Goal: Task Accomplishment & Management: Manage account settings

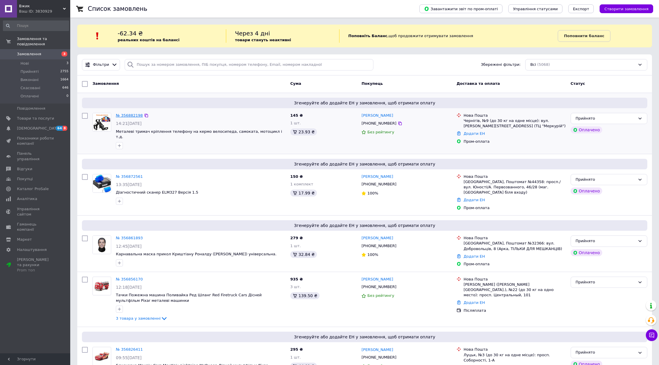
click at [132, 113] on link "№ 356882198" at bounding box center [129, 115] width 27 height 4
click at [135, 174] on link "№ 356872561" at bounding box center [129, 176] width 27 height 4
click at [126, 236] on link "№ 356861893" at bounding box center [129, 238] width 27 height 4
click at [129, 277] on link "№ 356856170" at bounding box center [129, 279] width 27 height 4
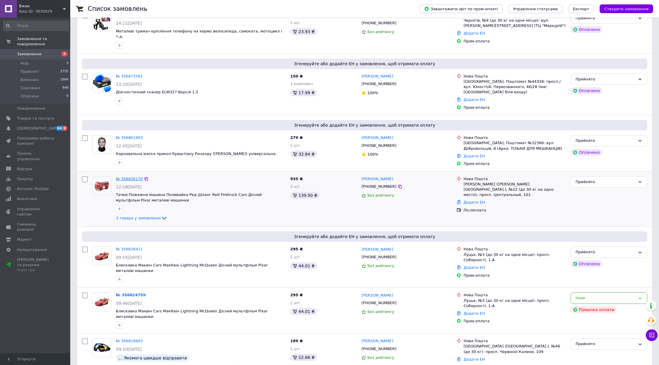
scroll to position [146, 0]
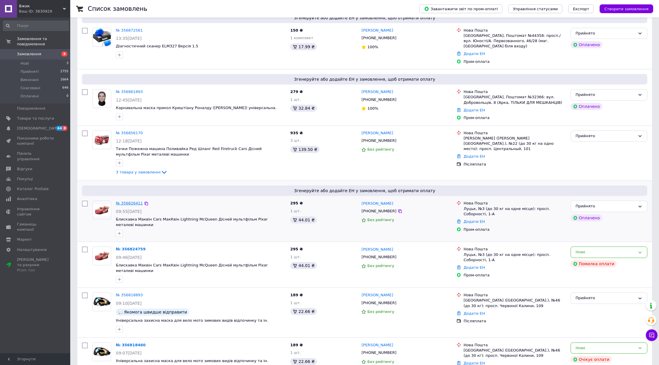
click at [133, 201] on link "№ 356826411" at bounding box center [129, 203] width 27 height 4
click at [127, 293] on link "№ 356818893" at bounding box center [129, 295] width 27 height 4
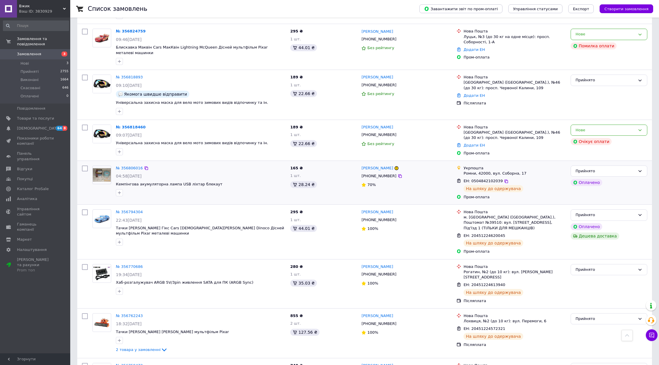
scroll to position [410, 0]
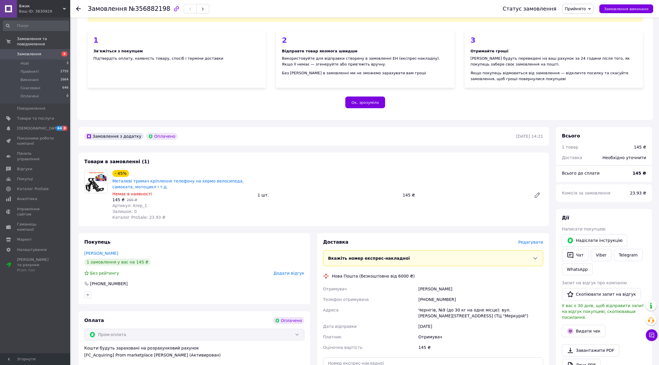
scroll to position [117, 0]
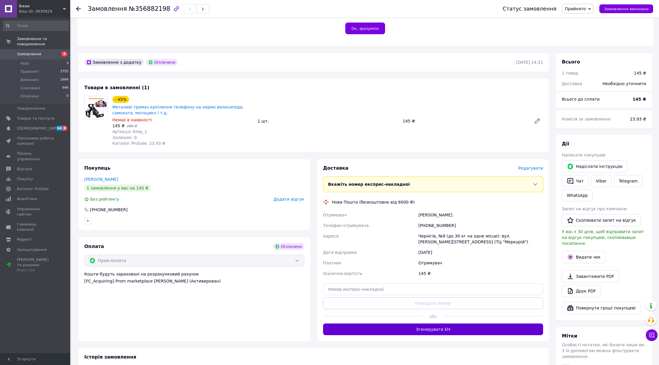
click at [430, 329] on button "Згенерувати ЕН" at bounding box center [433, 330] width 220 height 12
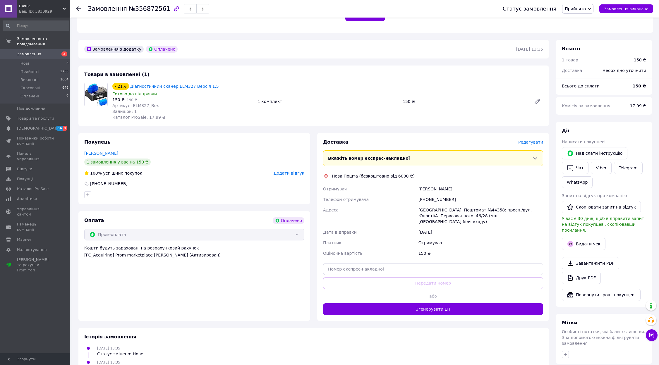
scroll to position [146, 0]
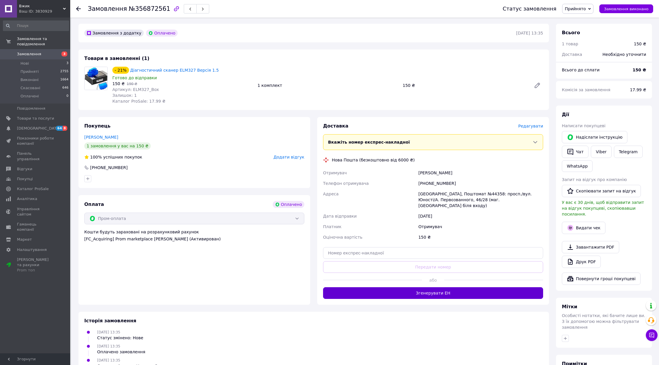
click at [399, 289] on button "Згенерувати ЕН" at bounding box center [433, 293] width 220 height 12
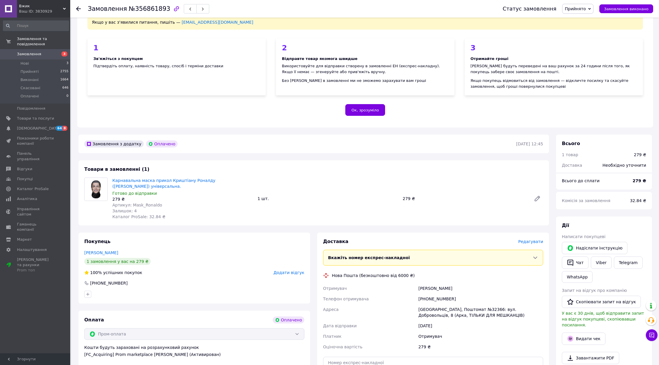
scroll to position [88, 0]
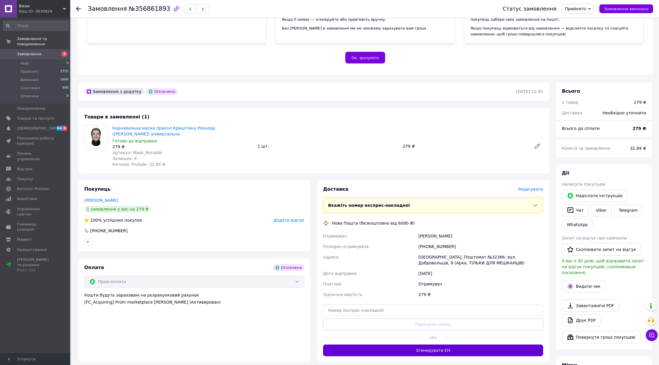
click at [431, 351] on button "Згенерувати ЕН" at bounding box center [433, 351] width 220 height 12
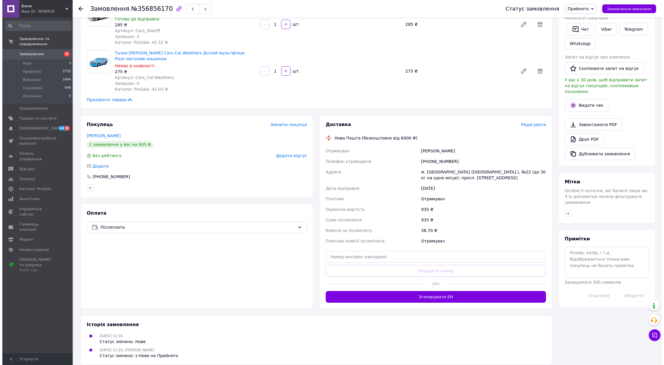
scroll to position [120, 0]
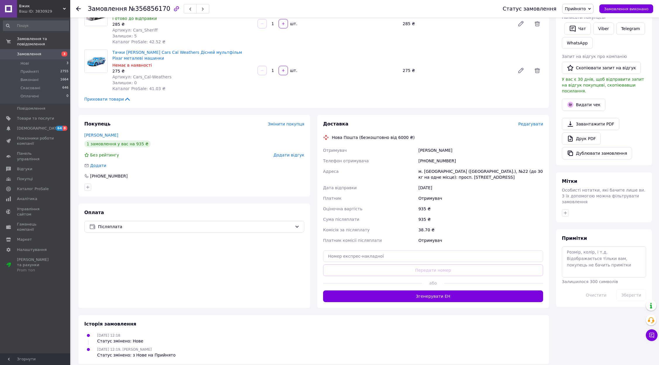
click at [532, 122] on span "Редагувати" at bounding box center [530, 124] width 25 height 5
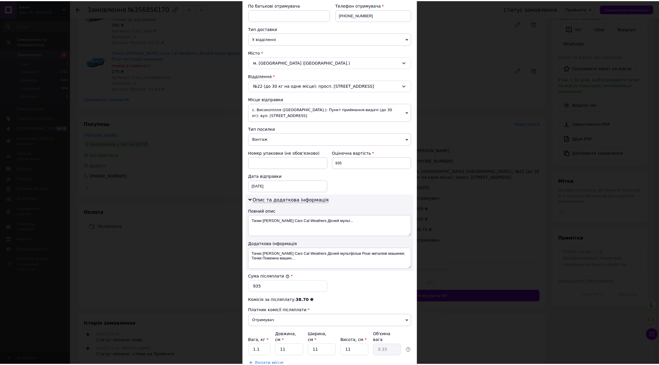
scroll to position [153, 0]
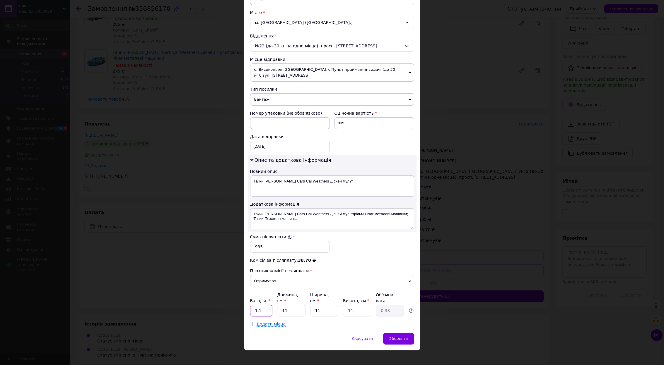
click at [262, 305] on input "1.1" at bounding box center [261, 311] width 23 height 12
type input "1"
type input "0.5"
click at [403, 337] on span "Зберегти" at bounding box center [398, 339] width 18 height 4
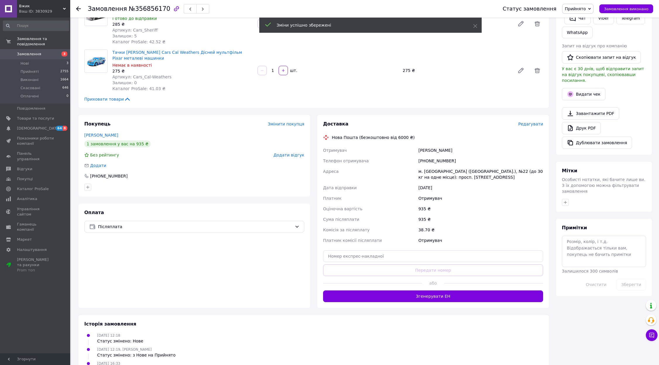
click at [425, 293] on button "Згенерувати ЕН" at bounding box center [433, 297] width 220 height 12
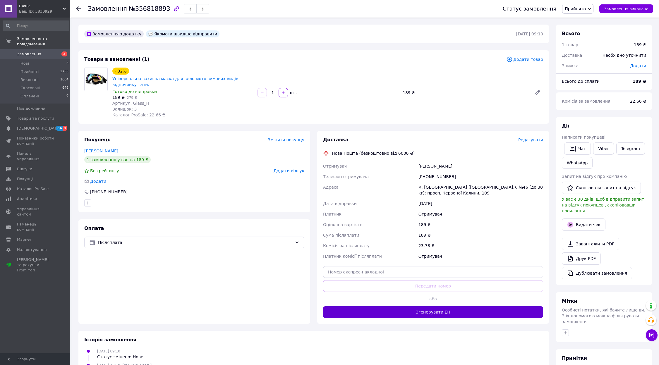
click at [407, 312] on button "Згенерувати ЕН" at bounding box center [433, 312] width 220 height 12
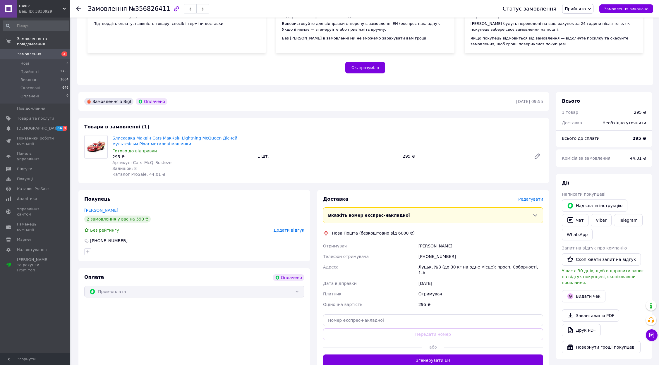
scroll to position [88, 0]
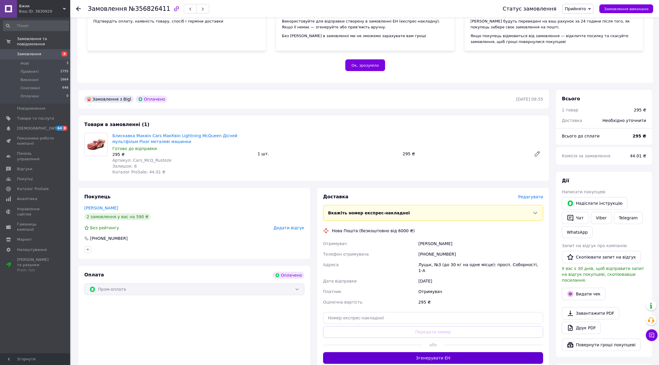
click at [424, 352] on button "Згенерувати ЕН" at bounding box center [433, 358] width 220 height 12
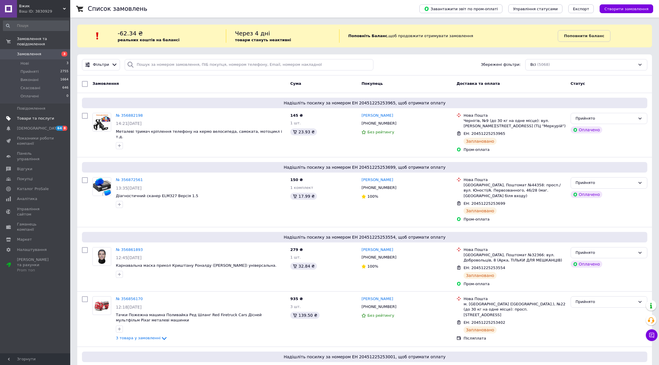
click at [44, 116] on span "Товари та послуги" at bounding box center [35, 118] width 37 height 5
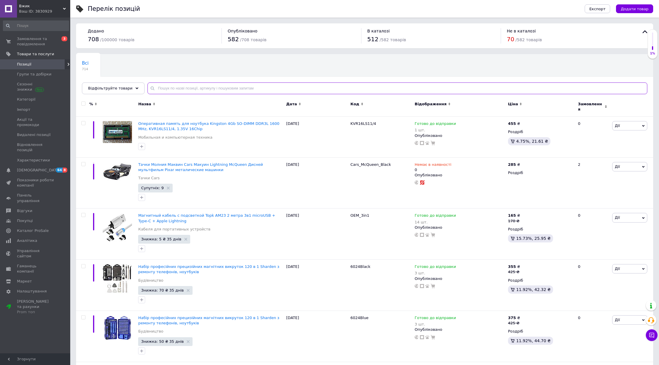
click at [224, 90] on input "text" at bounding box center [398, 89] width 500 height 12
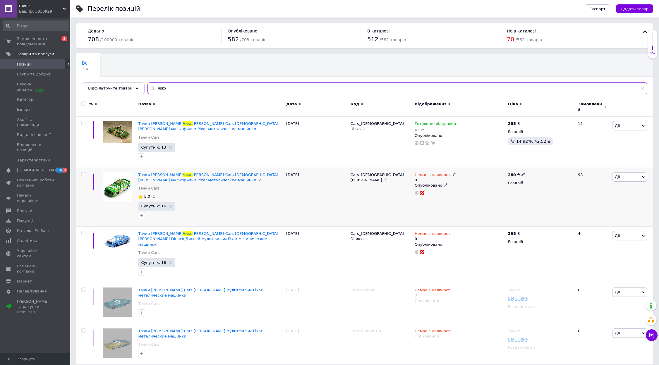
type input "чико"
click at [453, 173] on use at bounding box center [454, 174] width 3 height 3
click at [462, 194] on li "Готово до відправки" at bounding box center [486, 198] width 56 height 8
click at [467, 193] on input "0" at bounding box center [479, 198] width 44 height 12
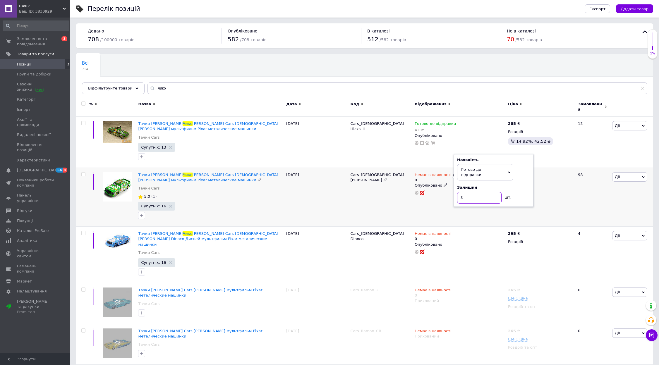
type input "3"
click at [453, 207] on div "Немає в наявності 0 Наявність [PERSON_NAME] до відправки В наявності Немає в на…" at bounding box center [459, 197] width 93 height 59
click at [178, 85] on input "чико" at bounding box center [398, 89] width 500 height 12
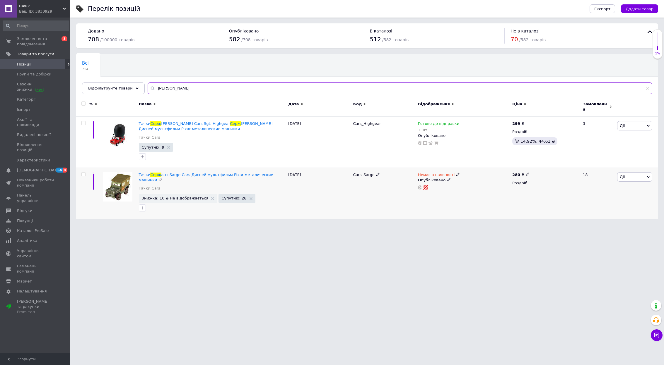
type input "[PERSON_NAME]"
click at [453, 173] on div "Немає в наявності" at bounding box center [439, 174] width 42 height 5
click at [463, 192] on li "Готово до відправки" at bounding box center [488, 196] width 56 height 8
click at [484, 189] on input at bounding box center [482, 195] width 44 height 12
type input "3"
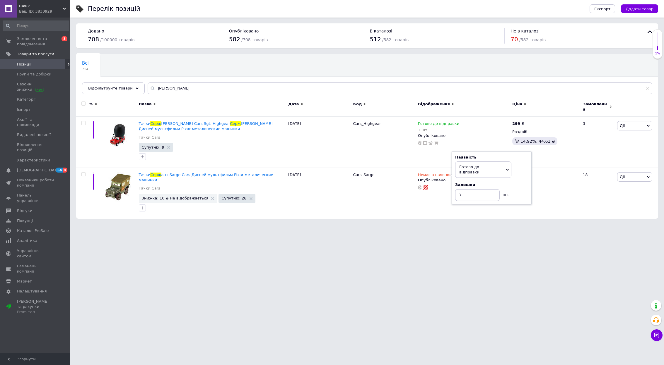
click at [479, 225] on html "Вжик Ваш ID: 3830929 Сайт Вжик Кабінет покупця Перевірити стан системи Сторінка…" at bounding box center [332, 112] width 664 height 225
click at [200, 92] on input "[PERSON_NAME]" at bounding box center [400, 89] width 504 height 12
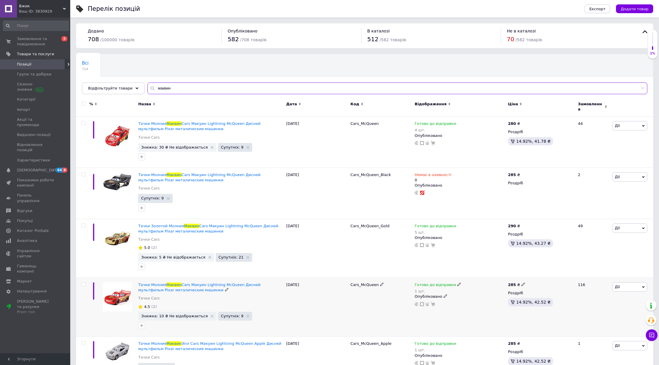
type input "маквин"
click at [420, 289] on div "1 шт." at bounding box center [438, 291] width 47 height 4
click at [522, 274] on div "Наявність Готово до відправки В наявності Немає в наявності Під замовлення Зали…" at bounding box center [497, 291] width 73 height 46
click at [480, 303] on input "1" at bounding box center [483, 309] width 44 height 12
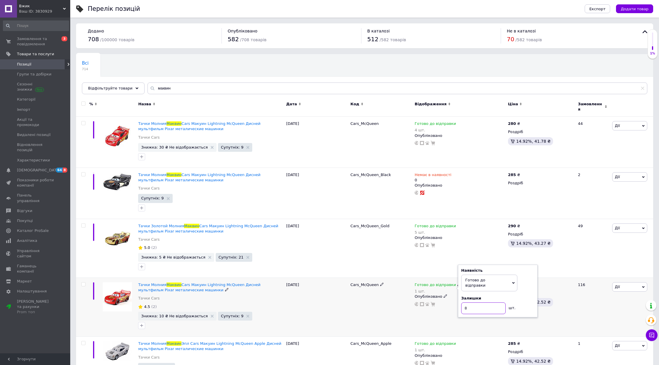
type input "8"
click at [430, 323] on div "Готово до відправки 1 шт. Наявність [PERSON_NAME] до відправки В наявності Нема…" at bounding box center [459, 307] width 93 height 59
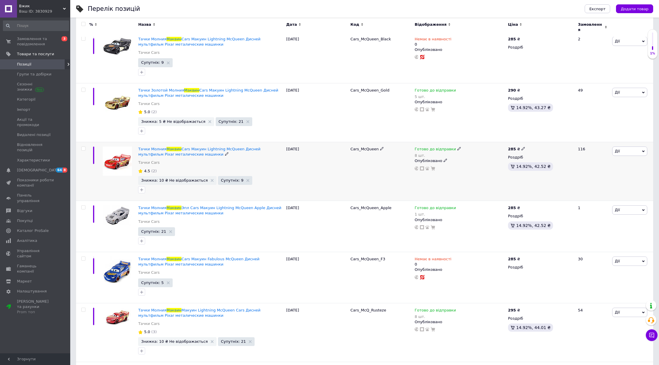
scroll to position [146, 0]
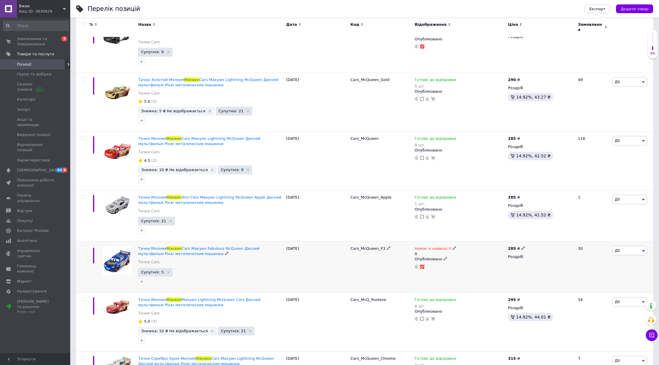
click at [453, 247] on use at bounding box center [454, 248] width 3 height 3
click at [468, 270] on li "Готово до відправки" at bounding box center [486, 272] width 56 height 8
click at [472, 266] on input "0" at bounding box center [479, 272] width 44 height 12
type input "3"
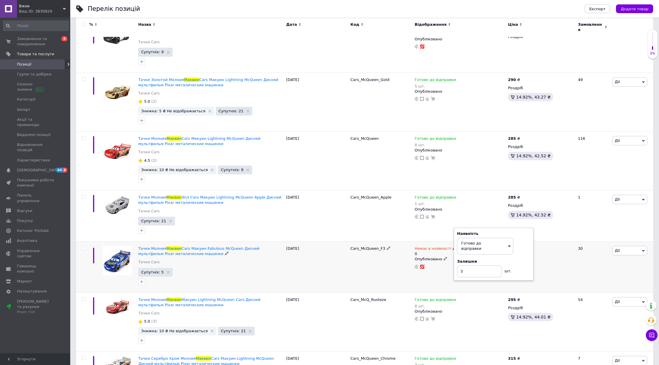
click at [429, 280] on div "Немає в наявності 0 Наявність [PERSON_NAME] до відправки В наявності Немає в на…" at bounding box center [459, 267] width 93 height 51
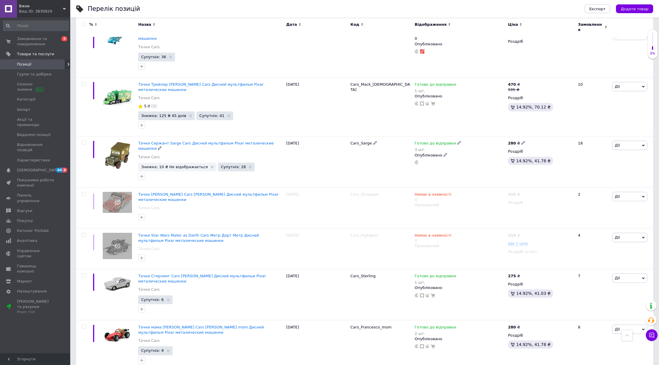
scroll to position [3887, 0]
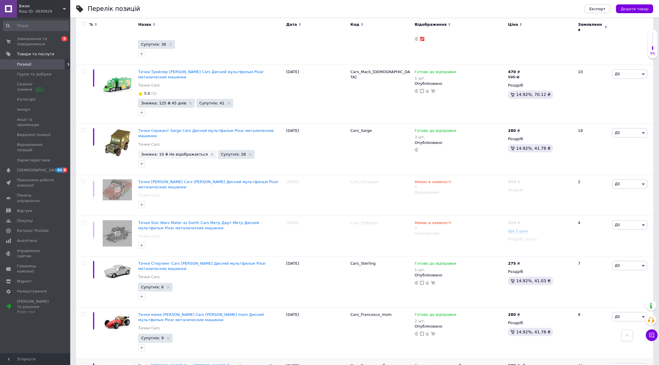
click at [417, 365] on div "2 шт." at bounding box center [438, 372] width 47 height 4
type input "5"
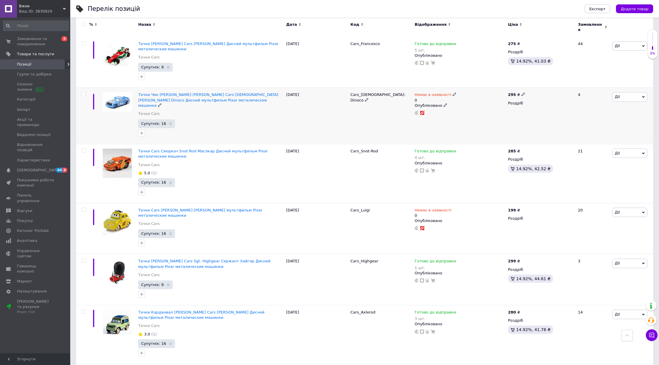
scroll to position [4297, 0]
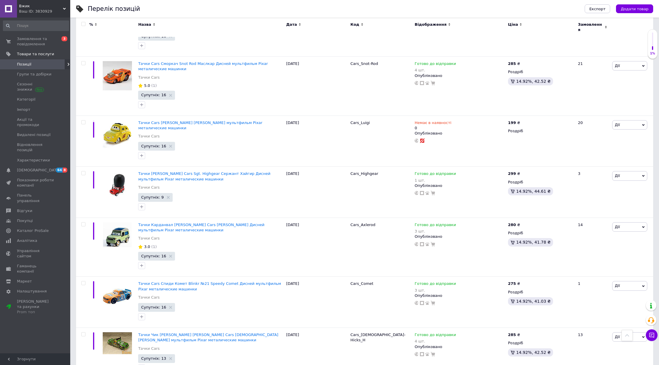
type input "4"
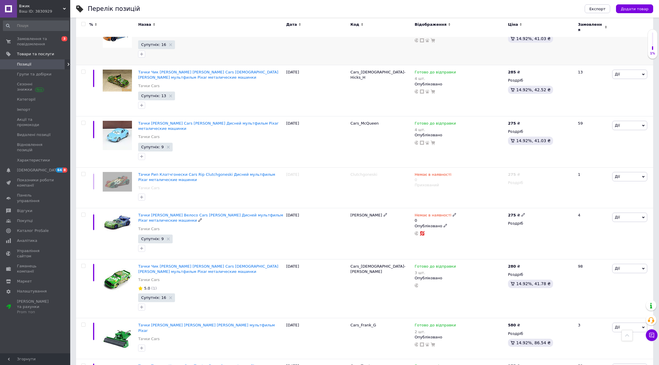
scroll to position [4561, 0]
